Goal: Task Accomplishment & Management: Use online tool/utility

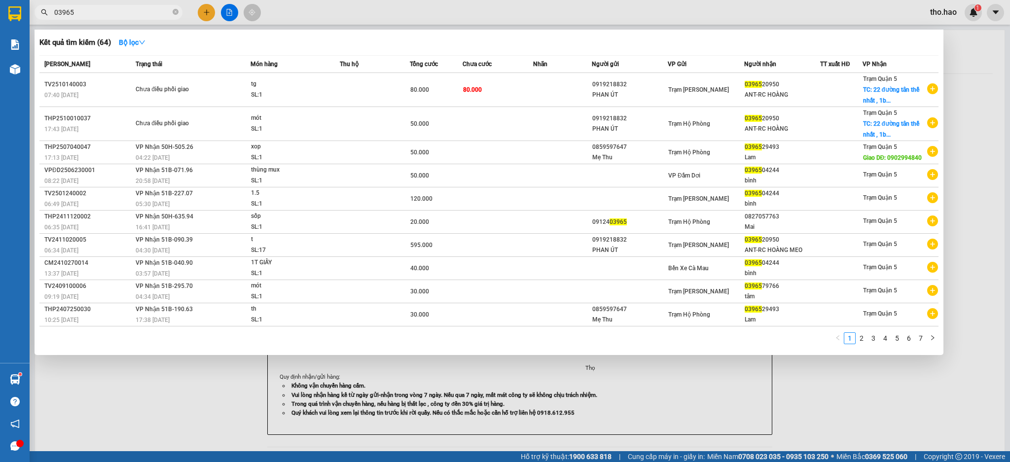
type input "03965"
click at [319, 18] on div at bounding box center [505, 231] width 1010 height 462
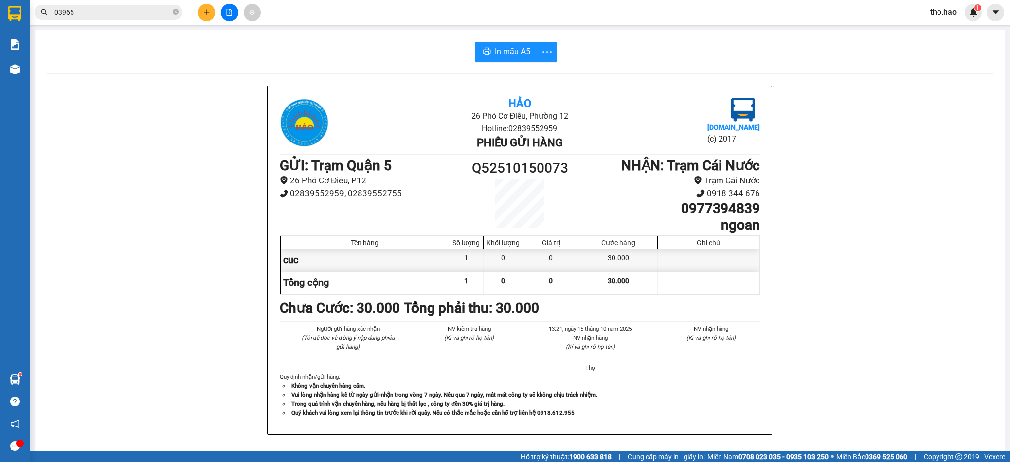
drag, startPoint x: 178, startPoint y: 12, endPoint x: 169, endPoint y: 12, distance: 8.4
click at [178, 12] on icon "close-circle" at bounding box center [176, 12] width 6 height 6
click at [159, 10] on input "text" at bounding box center [112, 12] width 116 height 11
click at [138, 12] on input "text" at bounding box center [112, 12] width 116 height 11
drag, startPoint x: 138, startPoint y: 12, endPoint x: 143, endPoint y: 12, distance: 5.4
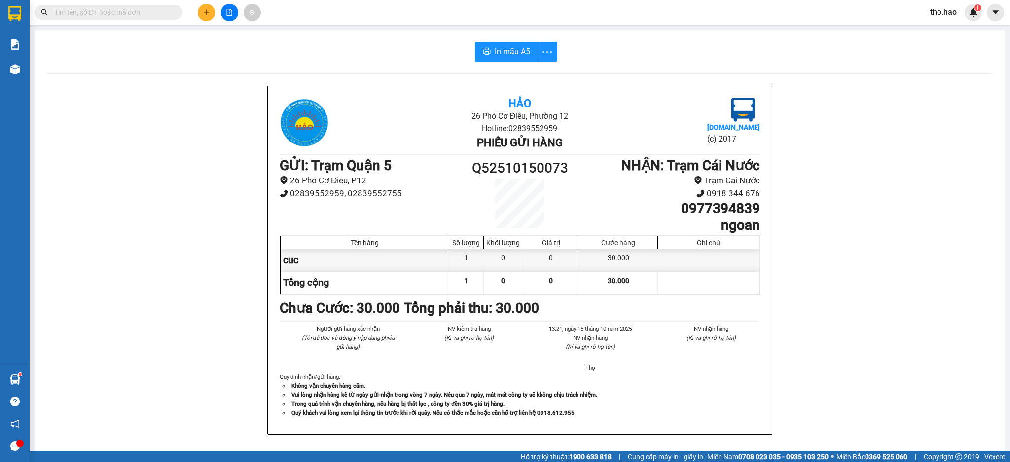
click at [142, 12] on input "text" at bounding box center [112, 12] width 116 height 11
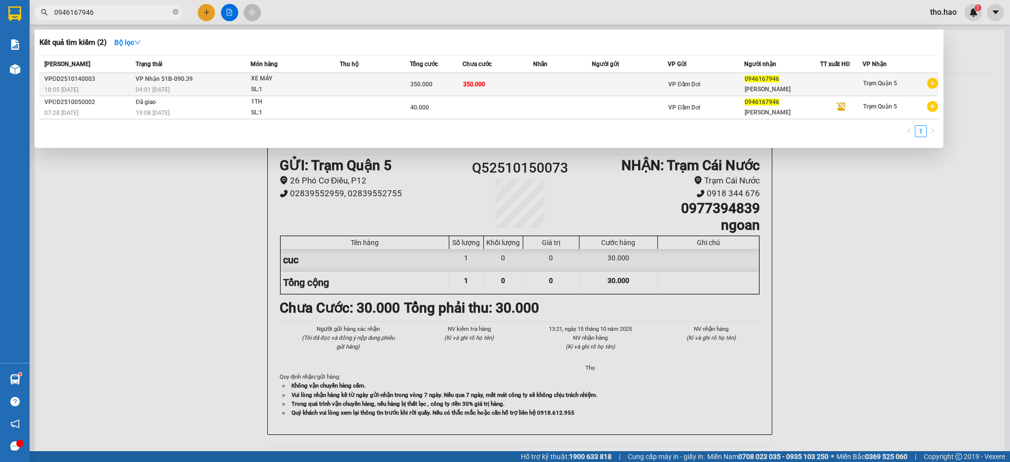
type input "0946167946"
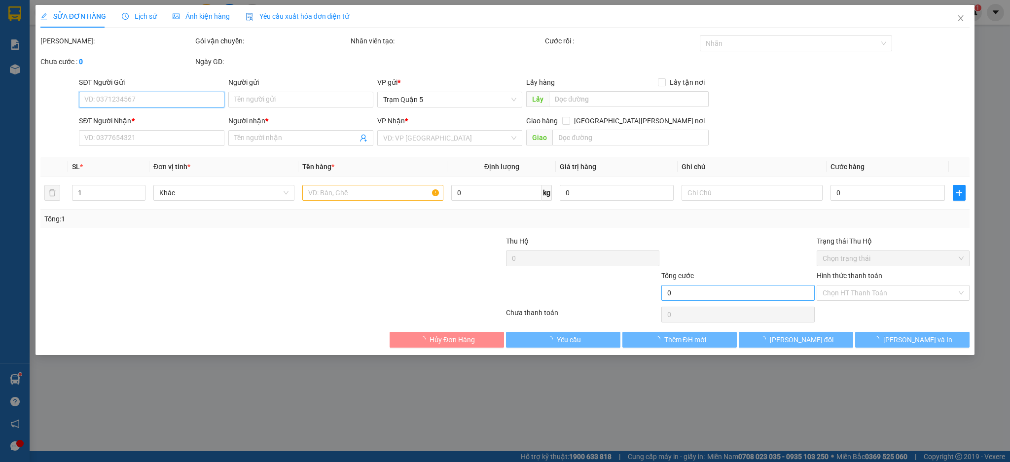
type input "0946167946"
type input "[PERSON_NAME]"
type input "350.000"
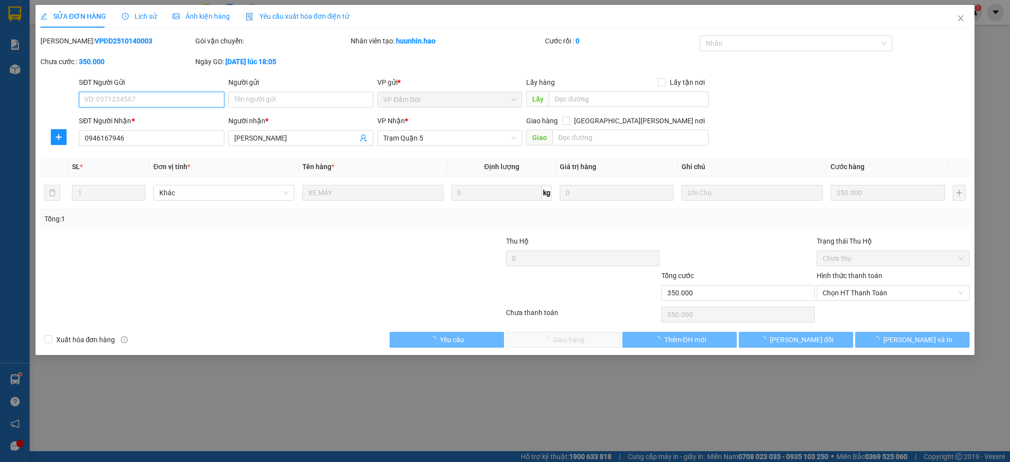
drag, startPoint x: 860, startPoint y: 291, endPoint x: 866, endPoint y: 301, distance: 11.3
click at [861, 290] on span "Chọn HT Thanh Toán" at bounding box center [894, 293] width 142 height 15
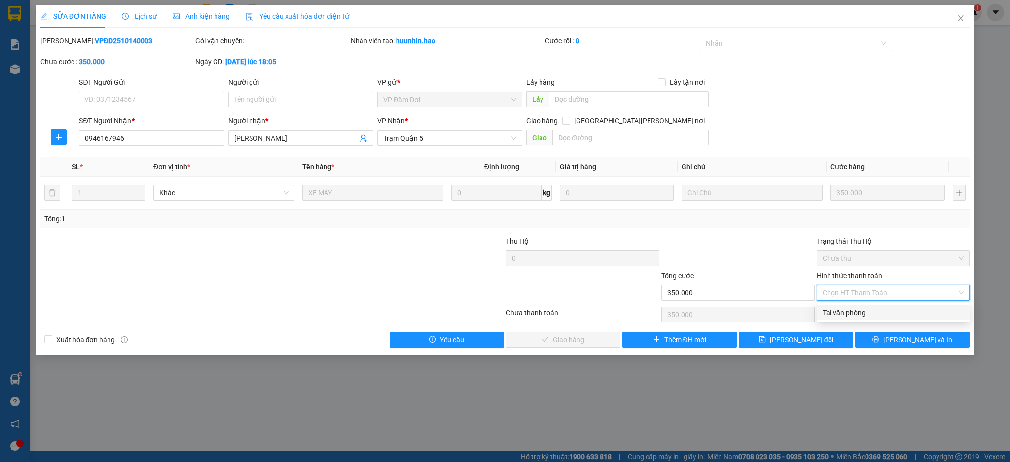
drag, startPoint x: 868, startPoint y: 314, endPoint x: 806, endPoint y: 314, distance: 62.1
click at [865, 314] on div "Tại văn phòng" at bounding box center [894, 312] width 142 height 11
type input "0"
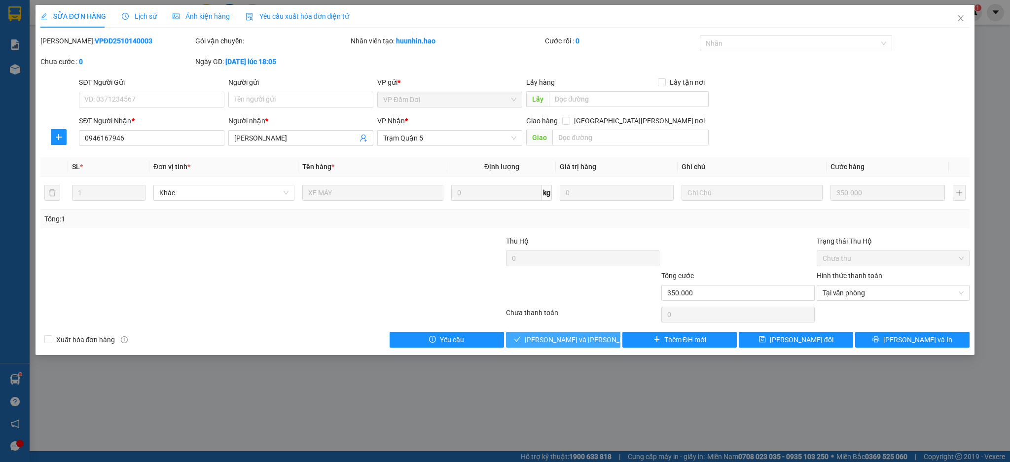
click at [609, 343] on button "[PERSON_NAME] và [PERSON_NAME] hàng" at bounding box center [563, 340] width 114 height 16
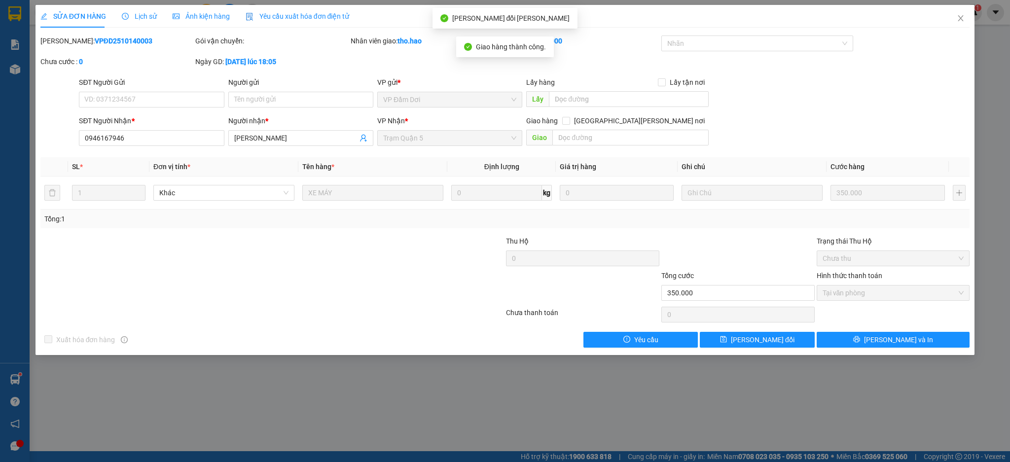
drag, startPoint x: 940, startPoint y: 16, endPoint x: 933, endPoint y: 9, distance: 10.1
click at [936, 13] on div "SỬA ĐƠN HÀNG Lịch sử Ảnh kiện hàng Yêu cầu xuất hóa đơn điện tử" at bounding box center [505, 16] width 930 height 23
click at [962, 32] on span "Close" at bounding box center [961, 19] width 28 height 28
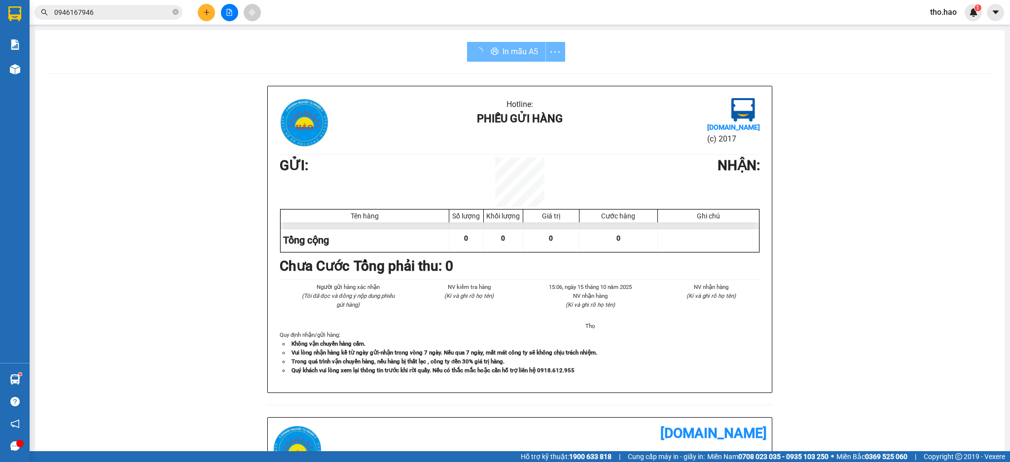
click at [959, 24] on div "Kết quả [PERSON_NAME] ( 2 ) Bộ lọc Mã ĐH Trạng thái Món hàng Thu hộ Tổng [PERSO…" at bounding box center [505, 12] width 1010 height 25
